Goal: Task Accomplishment & Management: Manage account settings

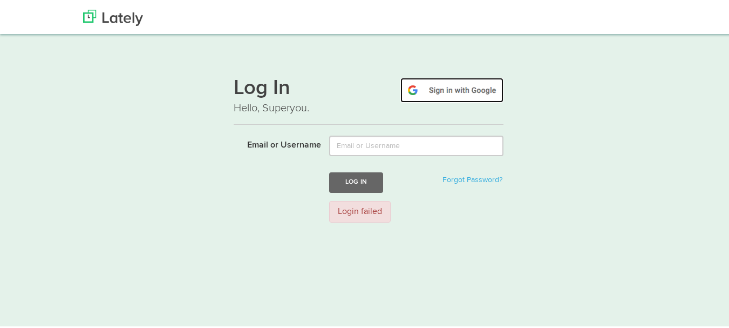
click at [450, 90] on img at bounding box center [452, 88] width 103 height 25
click at [437, 93] on img at bounding box center [452, 88] width 103 height 25
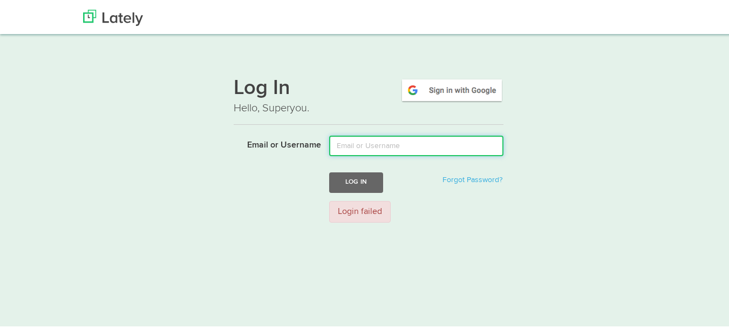
click at [430, 136] on input "Email or Username" at bounding box center [416, 144] width 174 height 21
type input "s"
